Goal: Information Seeking & Learning: Find specific page/section

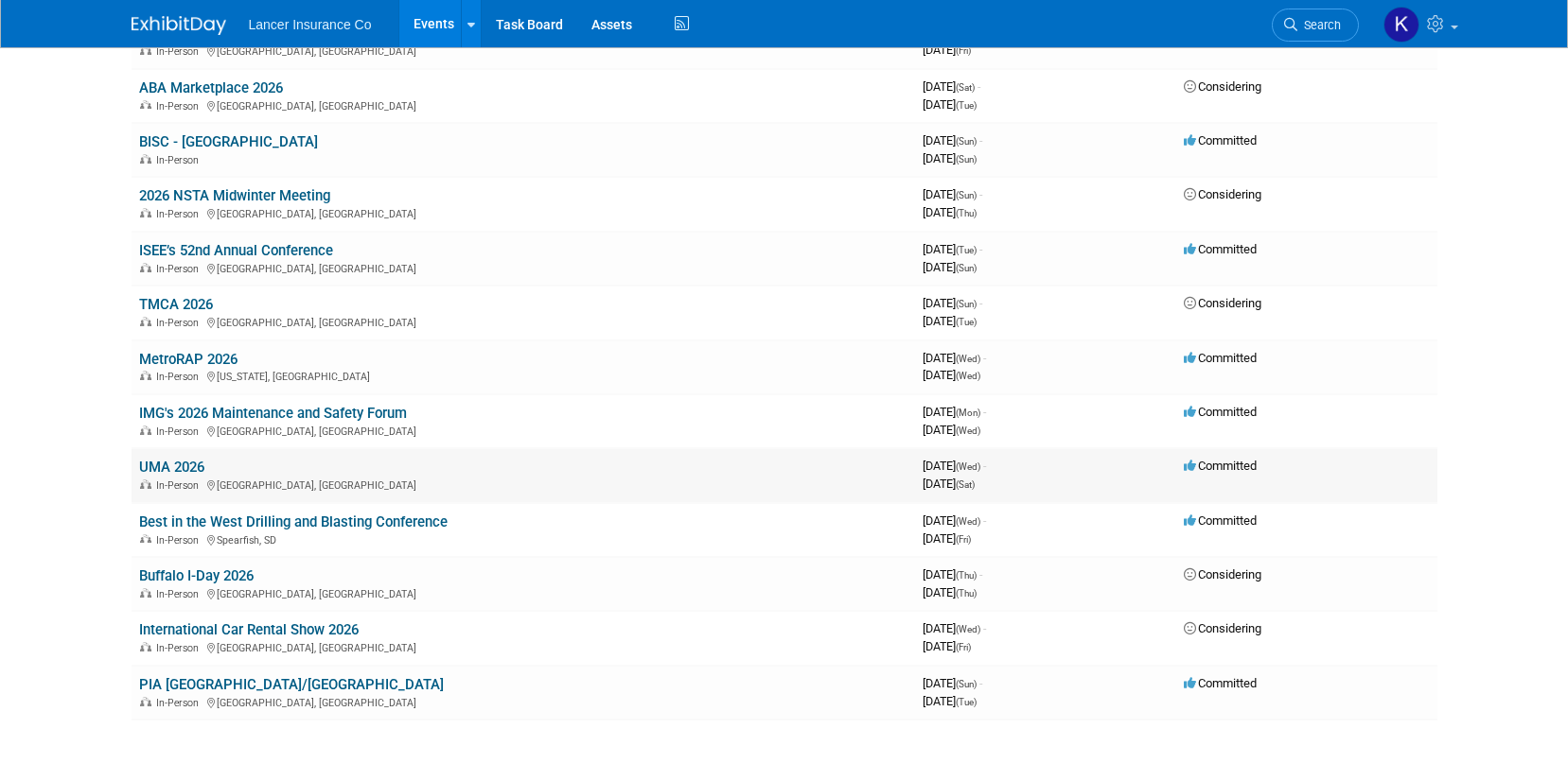
scroll to position [1280, 0]
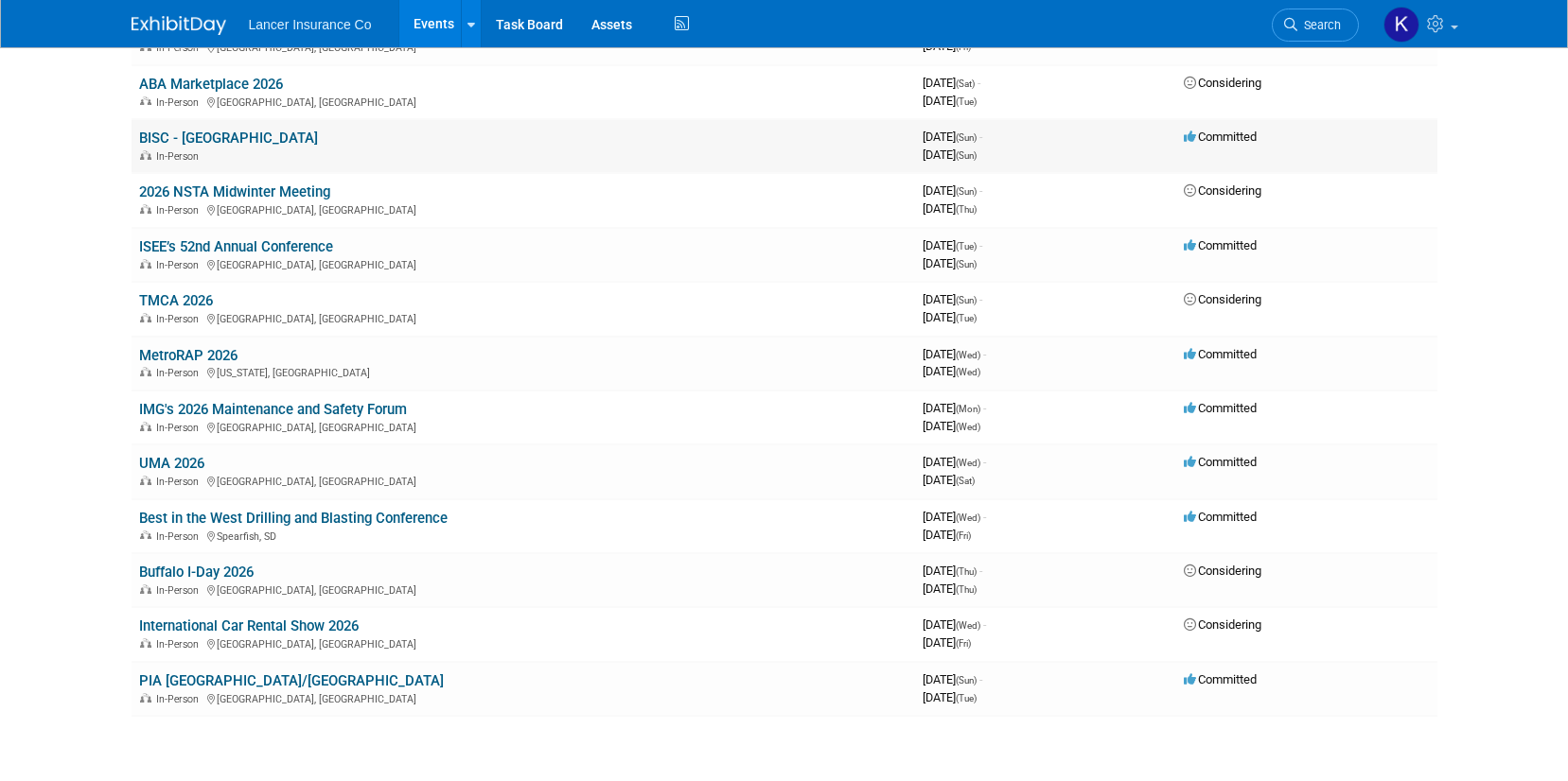
click at [191, 138] on link "BISC - [GEOGRAPHIC_DATA]" at bounding box center [229, 137] width 179 height 17
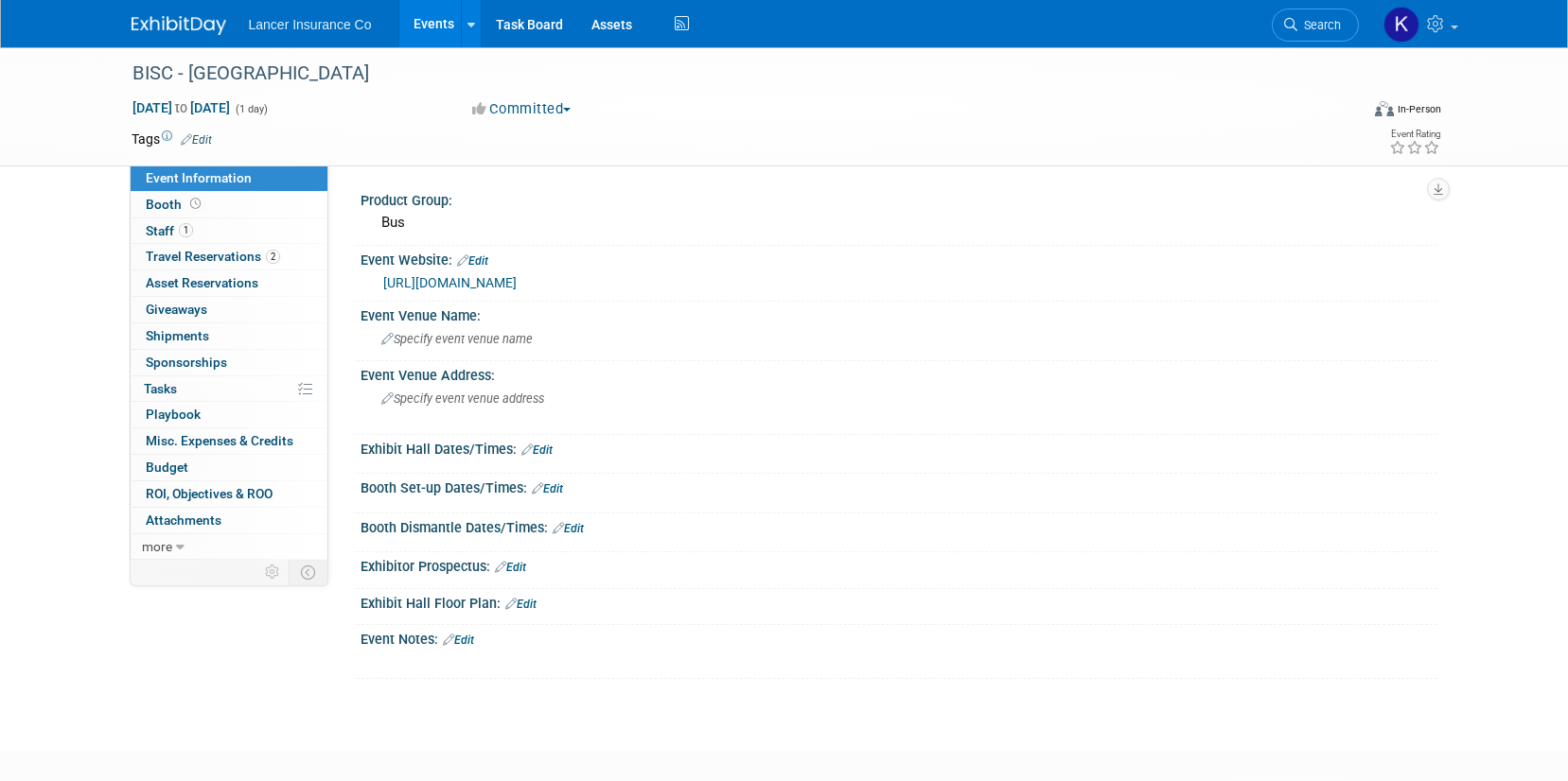
drag, startPoint x: 806, startPoint y: 279, endPoint x: 368, endPoint y: 274, distance: 438.0
click at [368, 274] on div "https://marketplace.buses.org/registration-2/registration-pricing-2-2/" at bounding box center [899, 282] width 1077 height 28
copy link "https://marketplace.buses.org/registration-2/registration-pricing-2-2/"
drag, startPoint x: 177, startPoint y: 76, endPoint x: 113, endPoint y: 68, distance: 64.5
click at [113, 68] on div "BISC - Reno Jan 11, 2026 to Jan 11, 2026 (1 day) Jan 11, 2026 to Jan 11, 2026 C…" at bounding box center [784, 107] width 1568 height 120
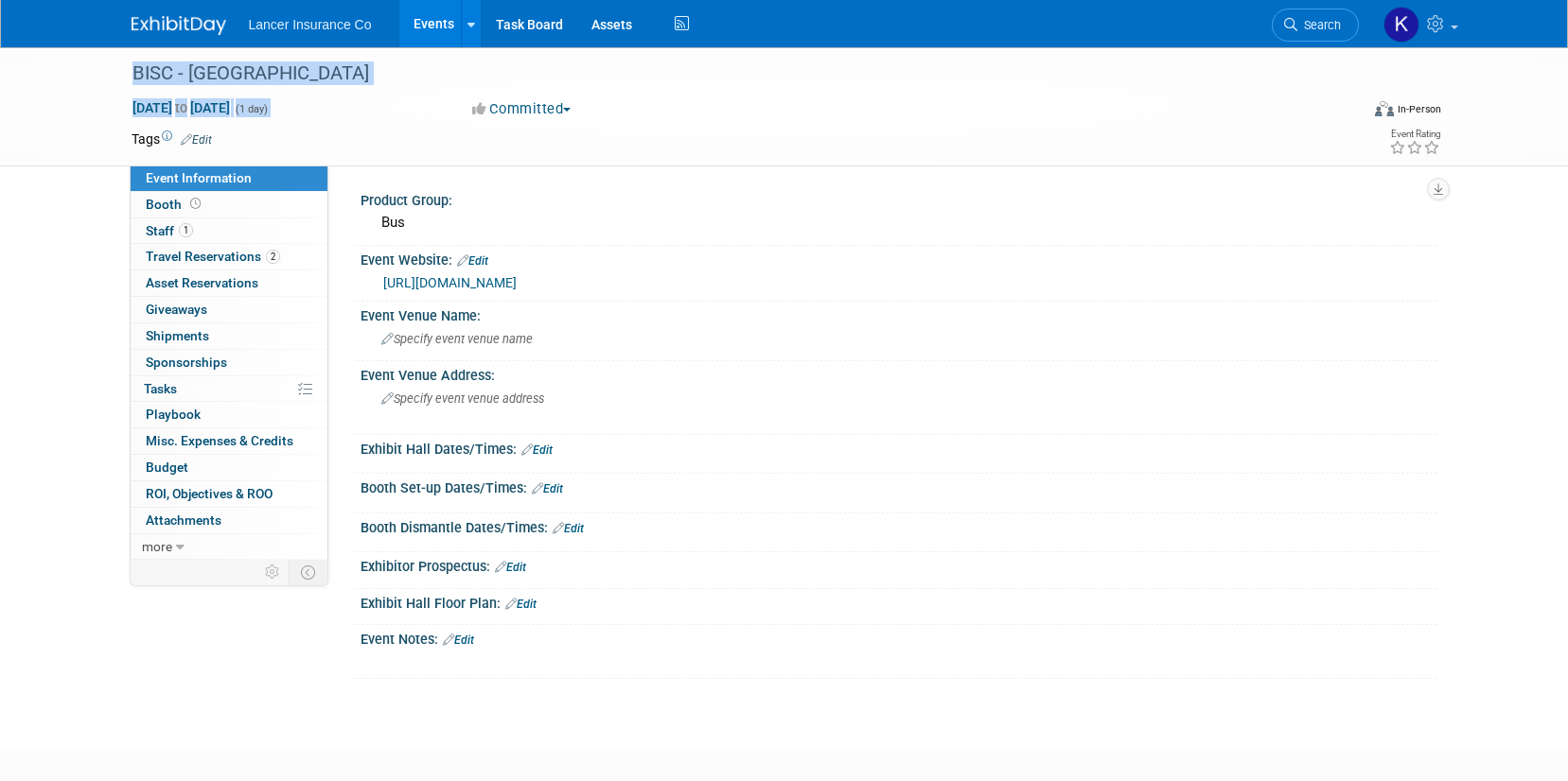
copy div "BISC - Reno Jan 11, 2026 to Jan 11, 2026 (1 day)"
